Goal: Task Accomplishment & Management: Manage account settings

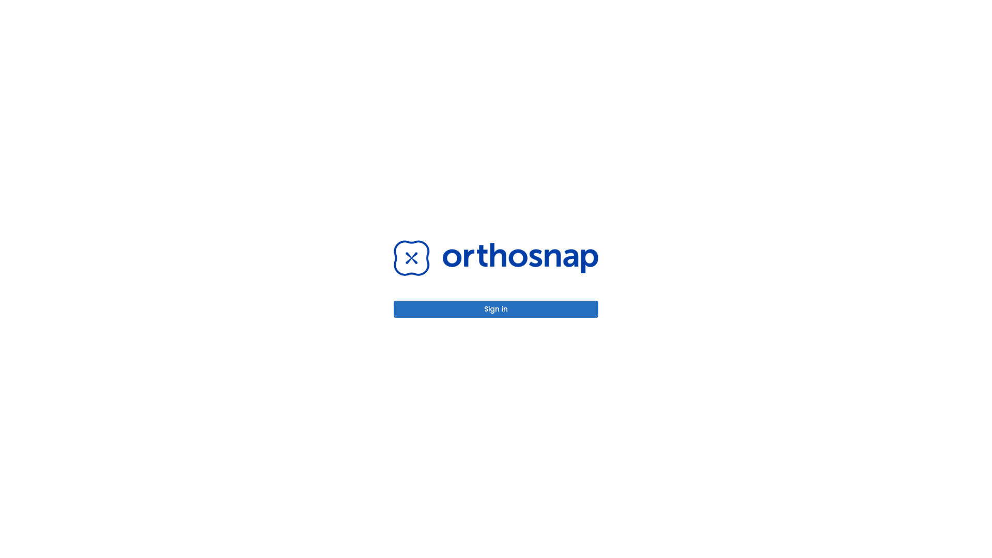
click at [496, 309] on button "Sign in" at bounding box center [496, 309] width 205 height 17
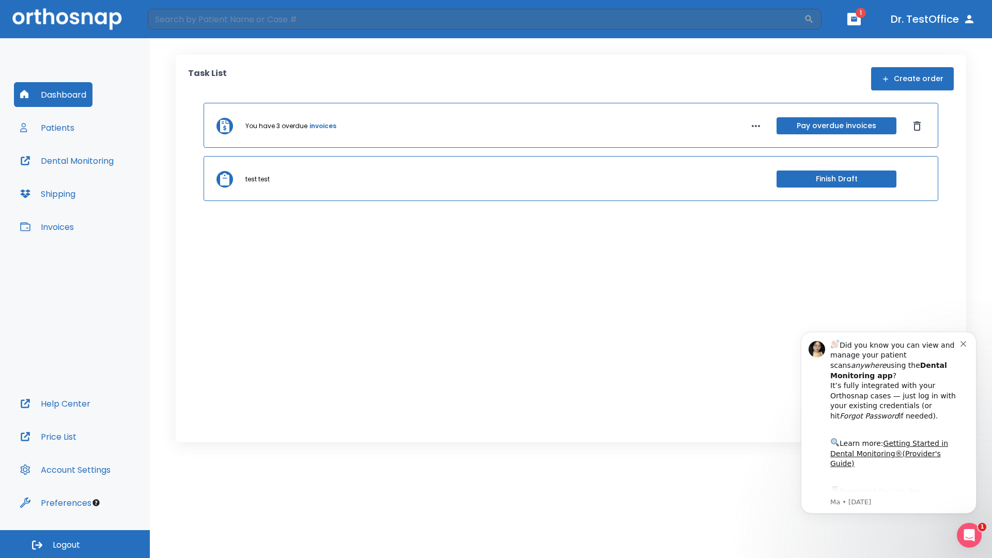
click at [75, 544] on span "Logout" at bounding box center [66, 544] width 27 height 11
